Goal: Task Accomplishment & Management: Use online tool/utility

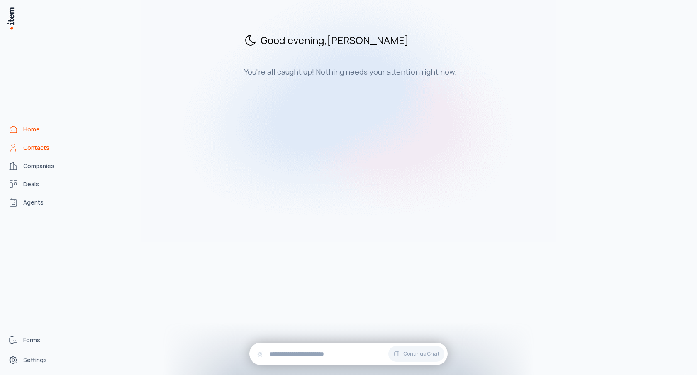
click at [27, 147] on span "Contacts" at bounding box center [36, 147] width 26 height 8
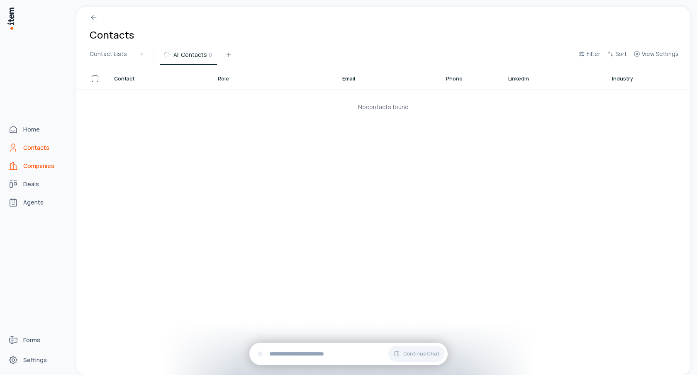
click at [27, 163] on span "Companies" at bounding box center [38, 166] width 31 height 8
click at [42, 184] on link "Deals" at bounding box center [36, 184] width 63 height 17
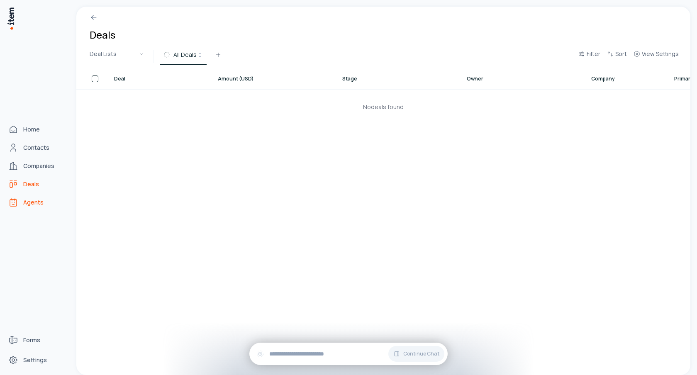
click at [39, 202] on span "Agents" at bounding box center [33, 202] width 20 height 8
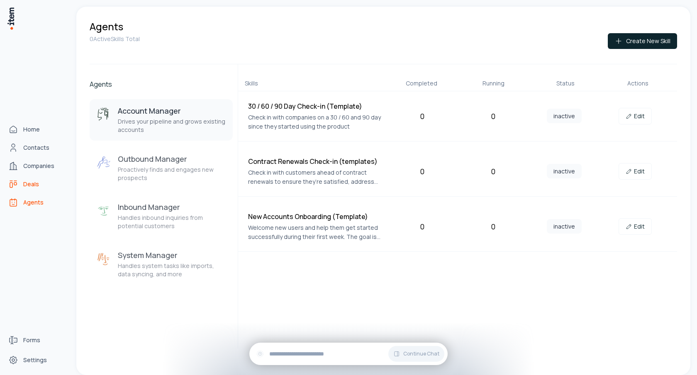
click at [34, 184] on span "Deals" at bounding box center [31, 184] width 16 height 8
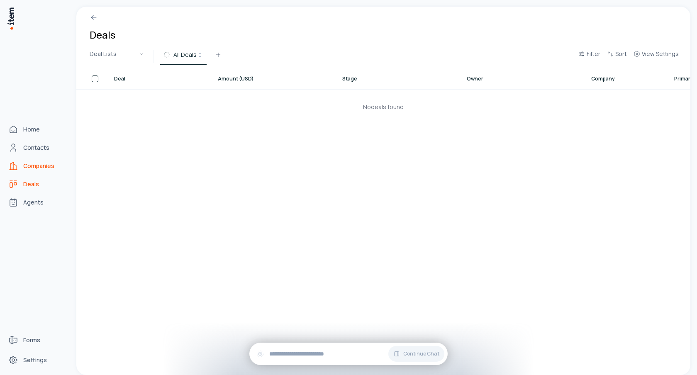
click at [39, 168] on span "Companies" at bounding box center [38, 166] width 31 height 8
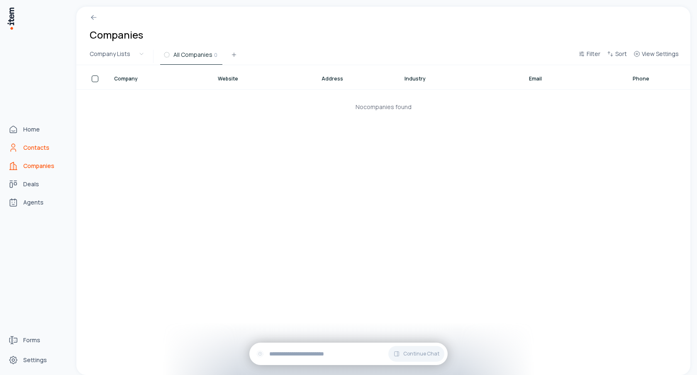
click at [39, 146] on span "Contacts" at bounding box center [36, 147] width 26 height 8
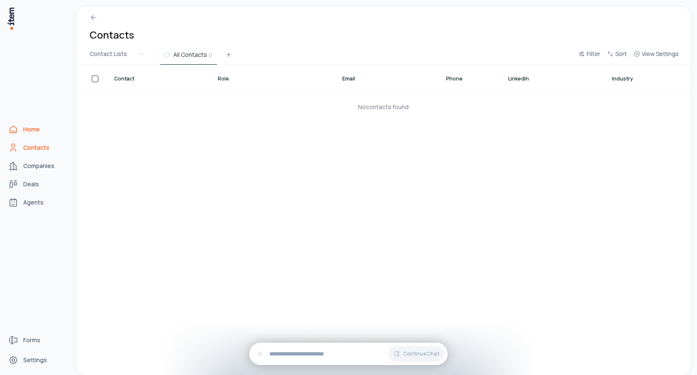
click at [34, 128] on span "Home" at bounding box center [31, 129] width 17 height 8
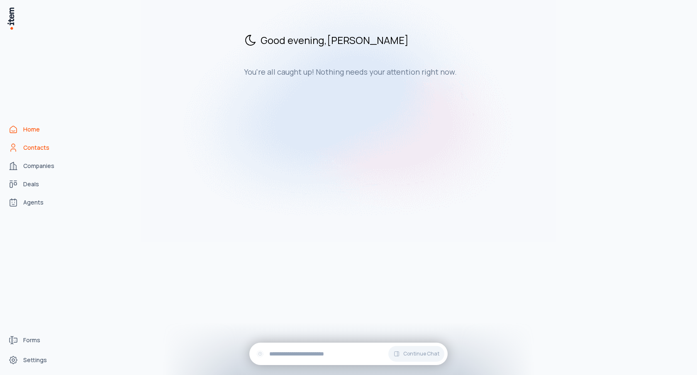
click at [33, 149] on span "Contacts" at bounding box center [36, 147] width 26 height 8
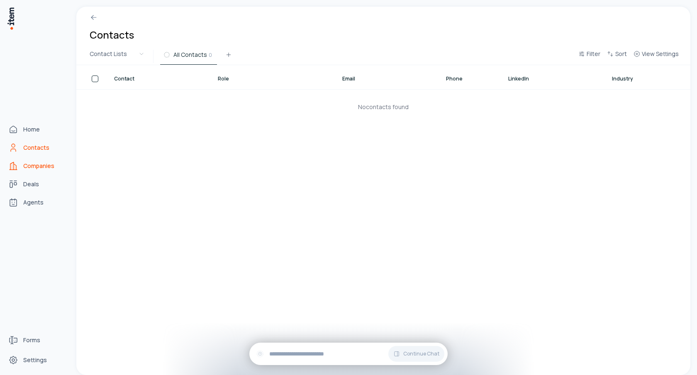
click at [32, 168] on span "Companies" at bounding box center [38, 166] width 31 height 8
click at [31, 201] on span "Agents" at bounding box center [33, 202] width 20 height 8
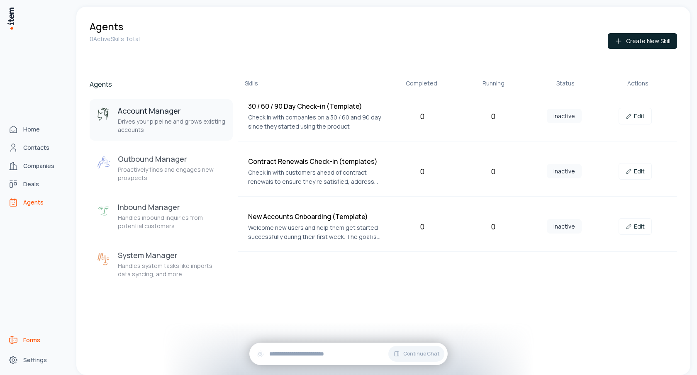
click at [31, 339] on span "Forms" at bounding box center [31, 340] width 17 height 8
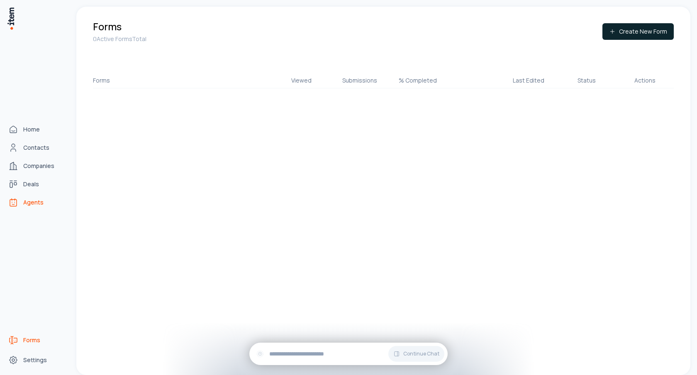
click at [34, 202] on span "Agents" at bounding box center [33, 202] width 20 height 8
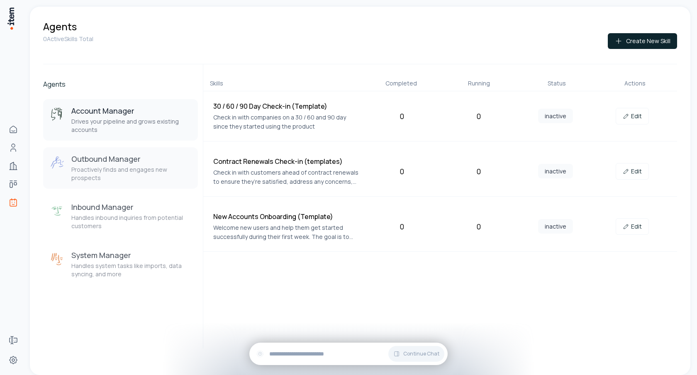
click at [159, 158] on h3 "Outbound Manager" at bounding box center [131, 159] width 120 height 10
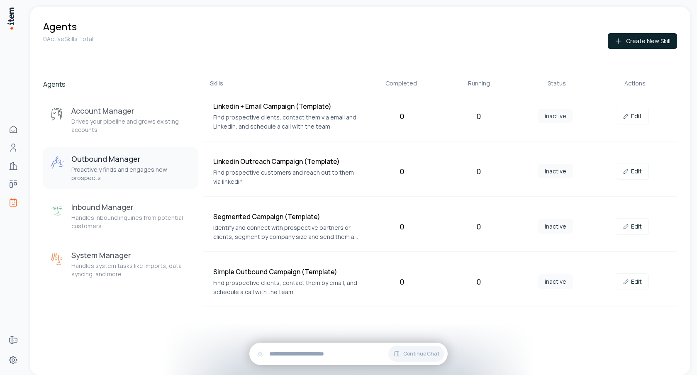
click at [295, 160] on h4 "Linkedin Outreach Campaign (Template)" at bounding box center [286, 161] width 147 height 10
click at [282, 162] on h4 "Linkedin Outreach Campaign (Template)" at bounding box center [286, 161] width 147 height 10
click at [623, 170] on icon at bounding box center [625, 171] width 7 height 7
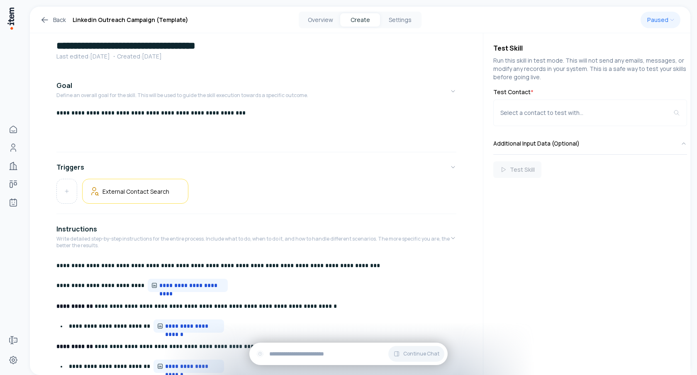
scroll to position [46, 0]
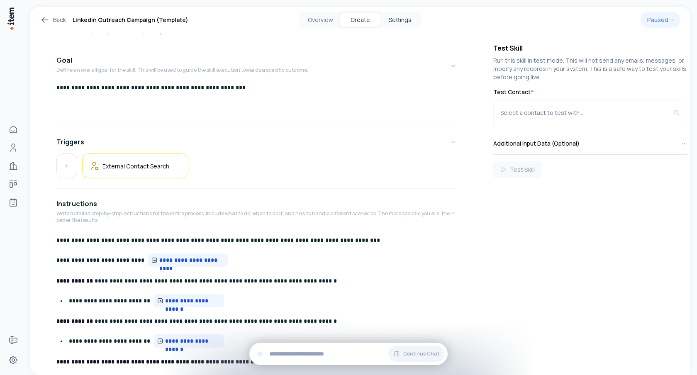
click at [404, 18] on button "Settings" at bounding box center [400, 19] width 40 height 13
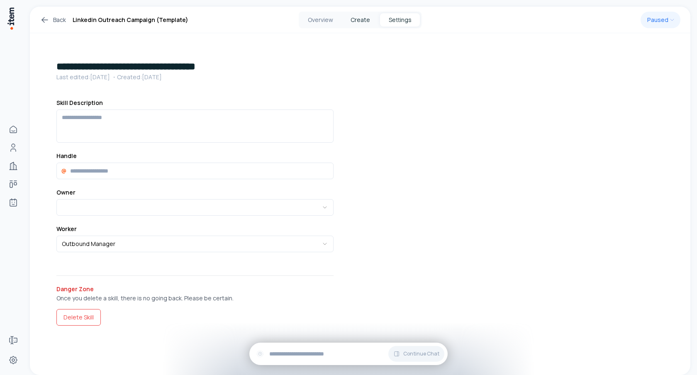
click at [360, 17] on button "Create" at bounding box center [360, 19] width 40 height 13
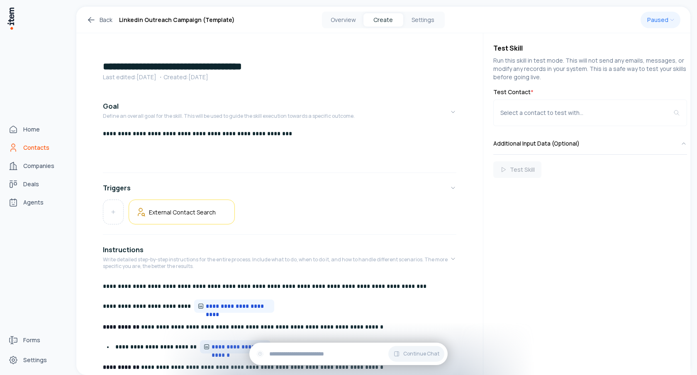
click at [15, 144] on icon "Contacts" at bounding box center [13, 145] width 3 height 3
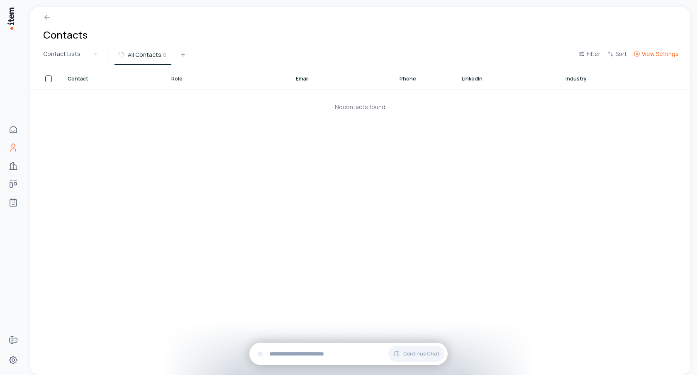
click at [658, 56] on span "View Settings" at bounding box center [660, 54] width 37 height 8
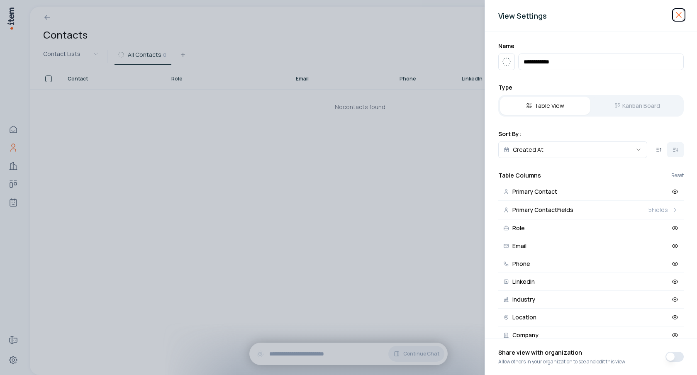
click at [680, 12] on icon "button" at bounding box center [678, 15] width 10 height 10
